Goal: Information Seeking & Learning: Learn about a topic

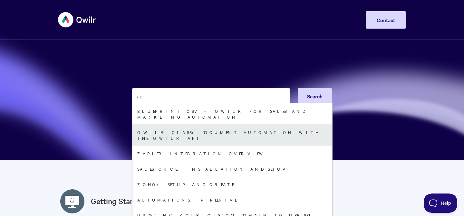
type input "api"
click at [196, 127] on link "Qwilr Class: Document Automation with the Qwilr API" at bounding box center [232, 135] width 200 height 21
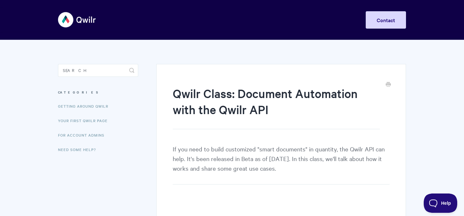
click at [178, 61] on section "Qwilr Class: Document Automation with the Qwilr API If you need to build custom…" at bounding box center [276, 195] width 259 height 311
click at [79, 21] on img at bounding box center [77, 20] width 38 height 24
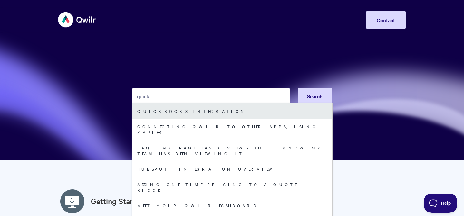
type input "quick"
click at [147, 118] on link "QuickBooks Integration" at bounding box center [232, 110] width 200 height 15
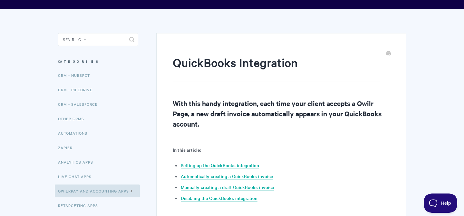
scroll to position [32, 0]
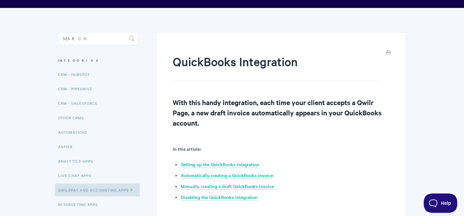
click at [240, 57] on h1 "QuickBooks Integration" at bounding box center [276, 67] width 207 height 28
